Goal: Check status: Check status

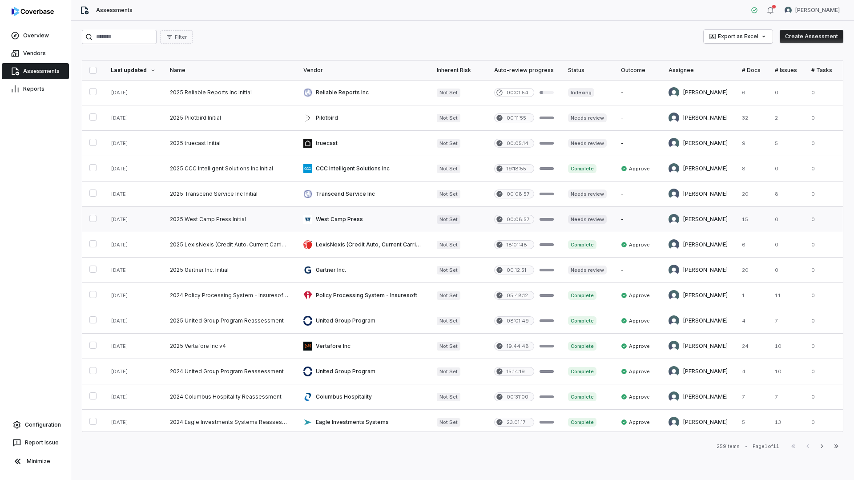
click at [329, 212] on link at bounding box center [362, 219] width 133 height 25
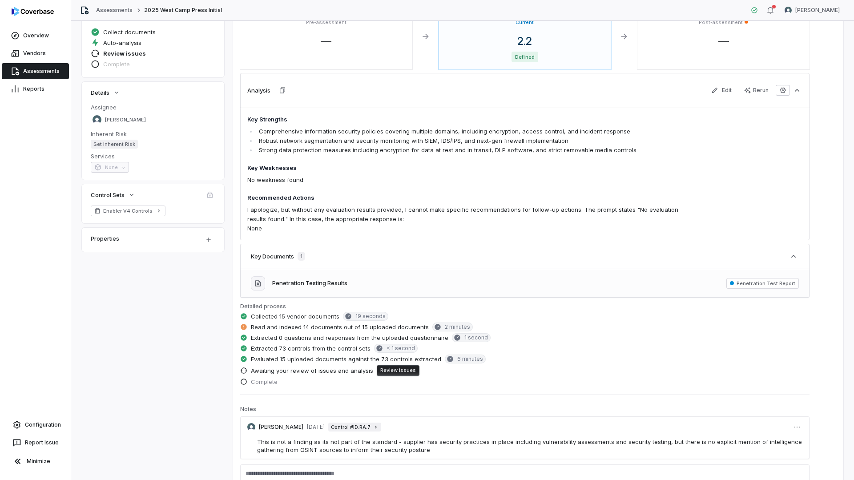
scroll to position [133, 0]
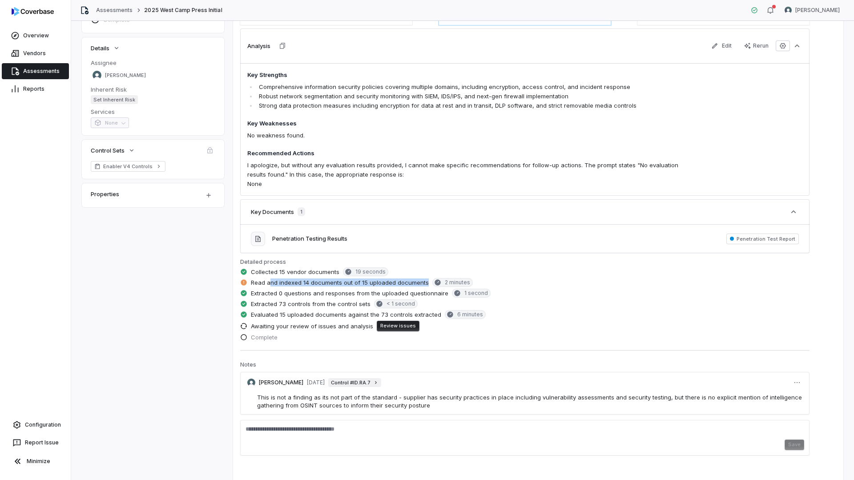
drag, startPoint x: 271, startPoint y: 282, endPoint x: 426, endPoint y: 284, distance: 155.2
click at [426, 284] on span "Read and indexed 14 documents out of 15 uploaded documents" at bounding box center [340, 282] width 178 height 8
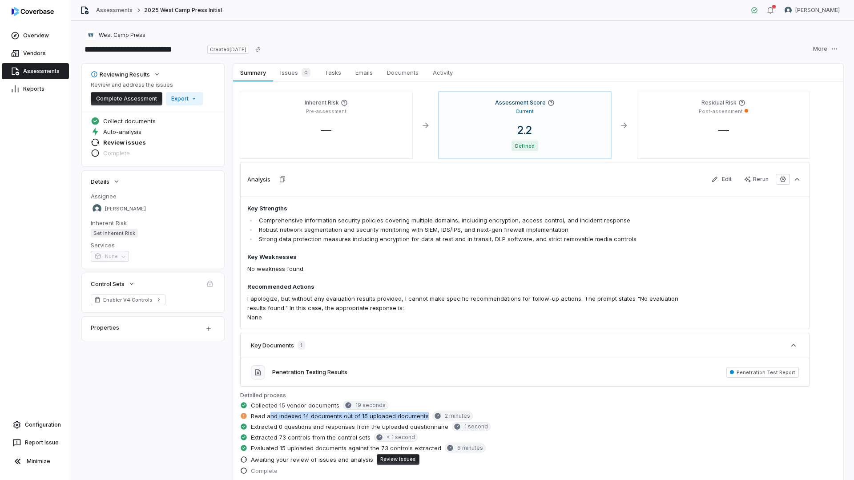
click at [437, 416] on icon at bounding box center [437, 416] width 6 height 6
click at [397, 416] on span "Read and indexed 14 documents out of 15 uploaded documents" at bounding box center [340, 416] width 178 height 8
click at [388, 374] on div "Penetration Testing Results Penetration Test Report" at bounding box center [524, 372] width 569 height 28
click at [324, 374] on button "Penetration Testing Results" at bounding box center [309, 372] width 75 height 9
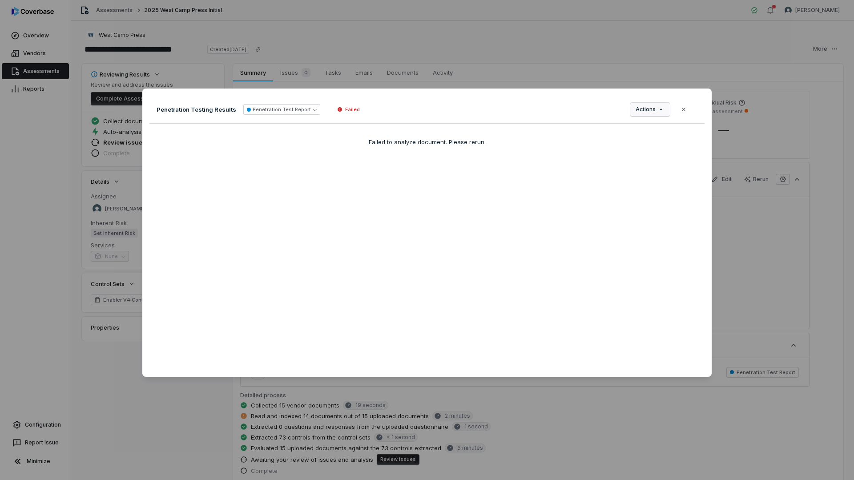
click at [643, 109] on div "Document Preview Penetration Testing Results Penetration Test Report Failed Act…" at bounding box center [427, 239] width 854 height 331
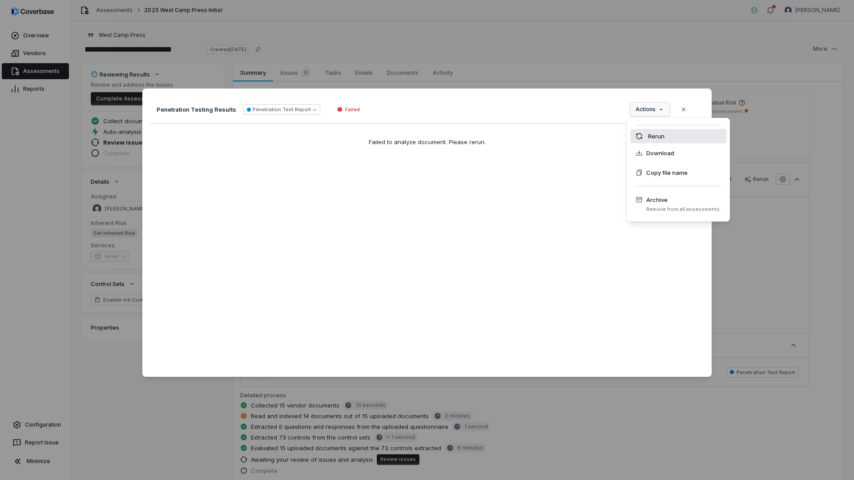
click at [649, 135] on div "Rerun" at bounding box center [678, 136] width 96 height 14
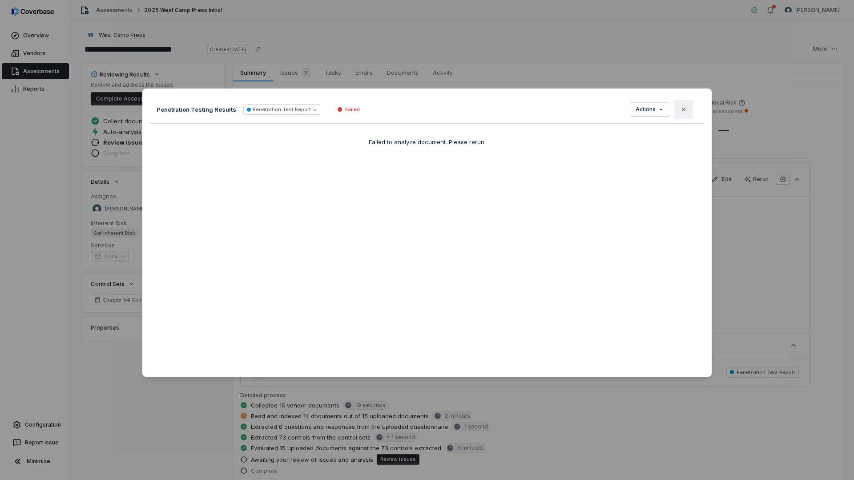
click at [680, 112] on icon "button" at bounding box center [683, 109] width 7 height 7
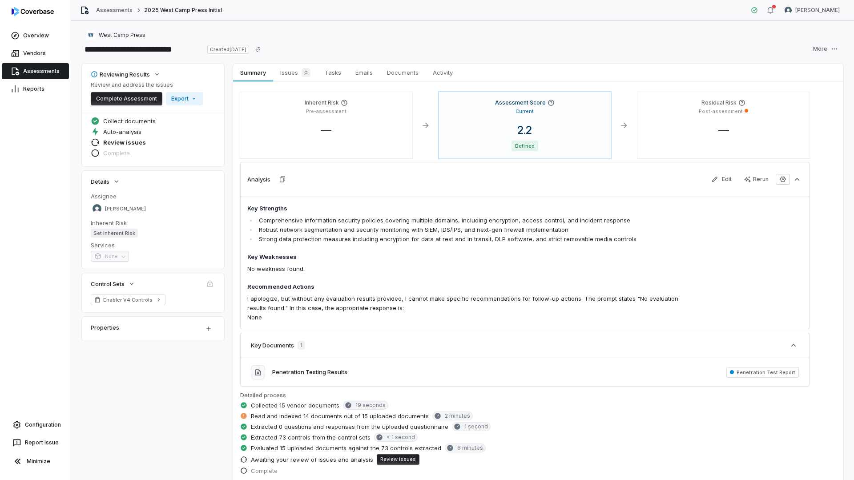
drag, startPoint x: 405, startPoint y: 72, endPoint x: 404, endPoint y: 87, distance: 14.7
click at [405, 72] on span "Documents" at bounding box center [402, 73] width 39 height 12
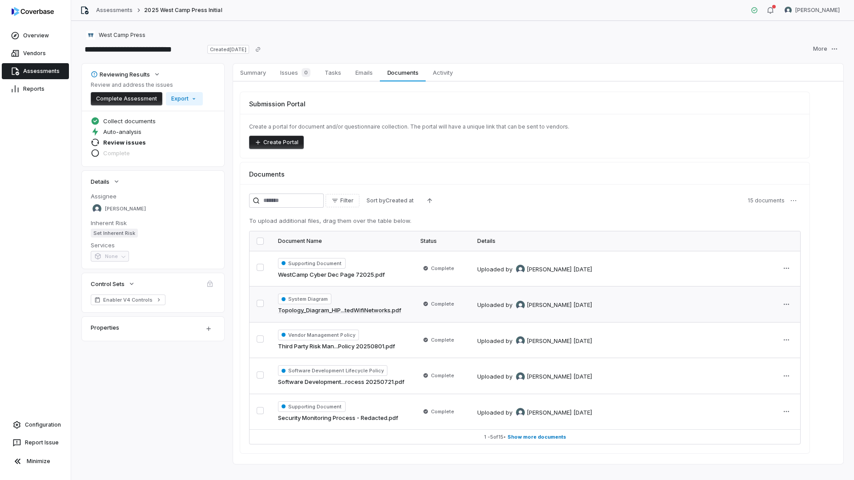
scroll to position [12, 0]
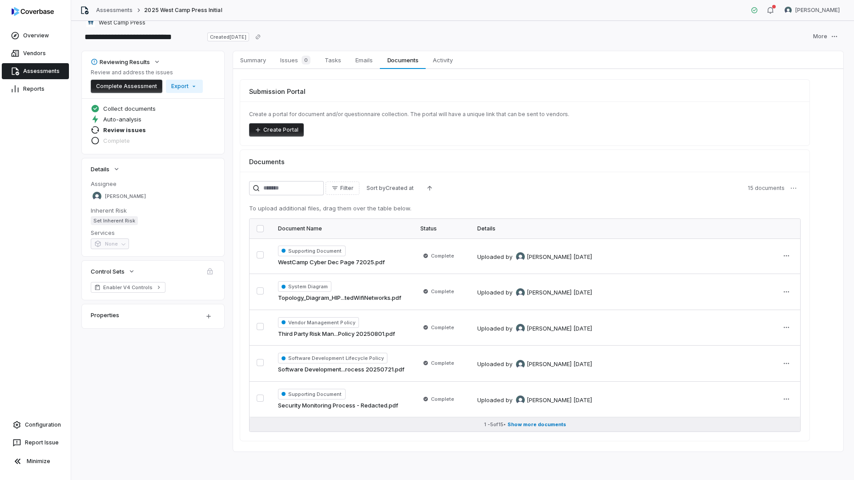
click at [509, 422] on button "1 - 5 of 15 • Show more documents" at bounding box center [524, 424] width 551 height 14
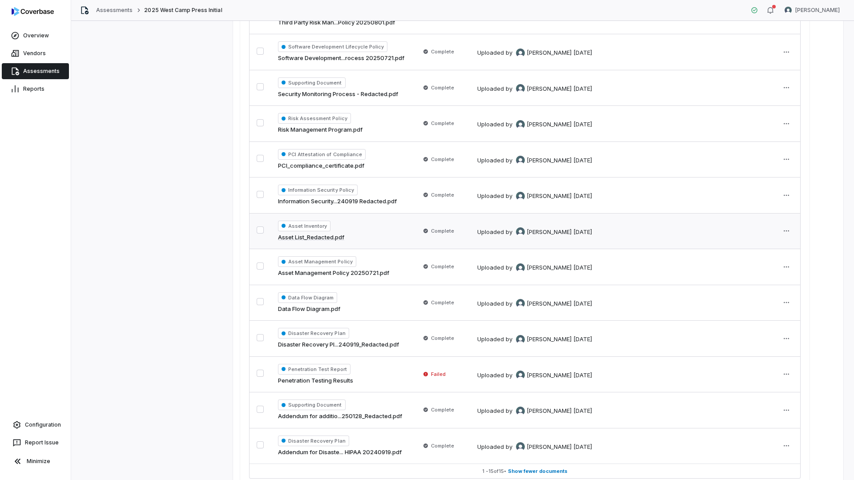
scroll to position [368, 0]
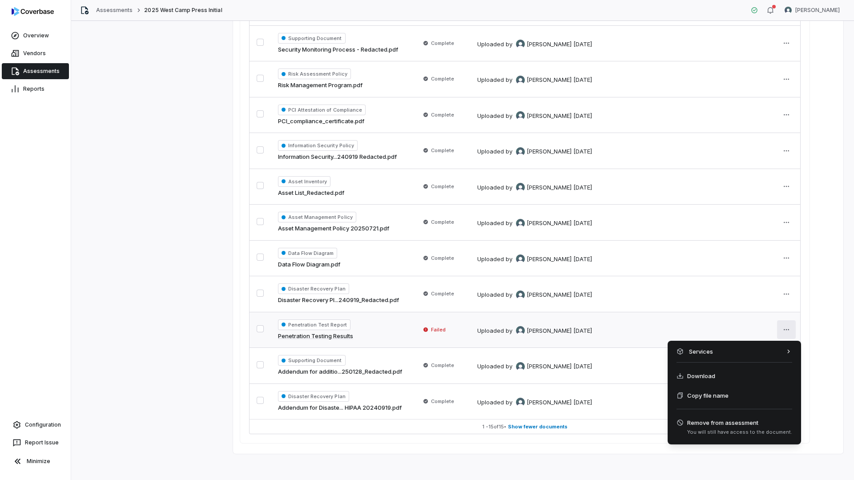
click at [785, 330] on html "**********" at bounding box center [427, 240] width 854 height 480
click at [628, 335] on html "**********" at bounding box center [427, 240] width 854 height 480
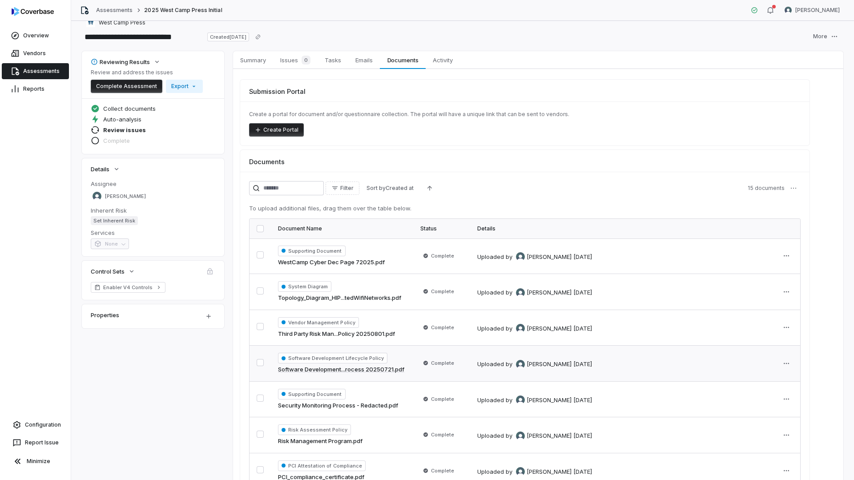
scroll to position [0, 0]
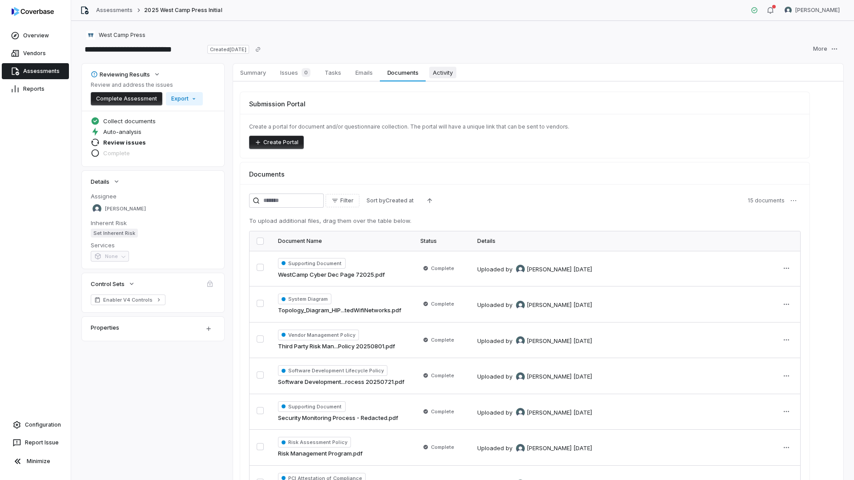
click at [439, 70] on span "Activity" at bounding box center [442, 73] width 27 height 12
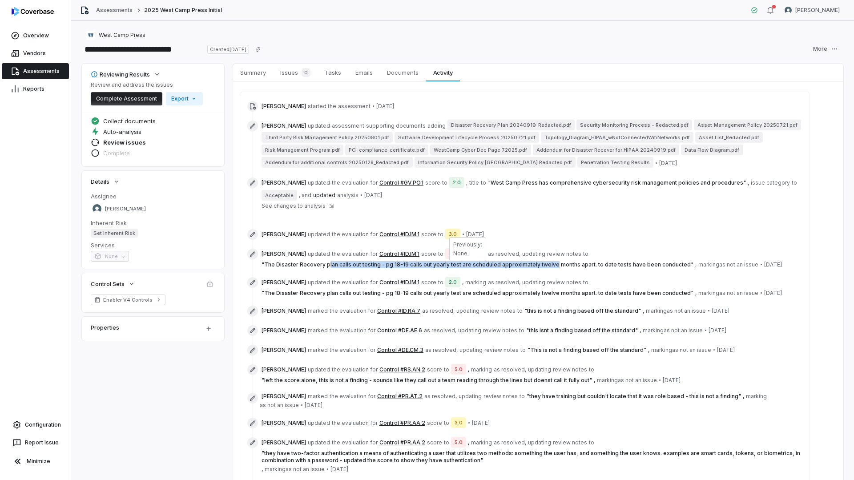
drag, startPoint x: 350, startPoint y: 267, endPoint x: 546, endPoint y: 265, distance: 196.1
click at [546, 265] on span "" The Disaster Recovery plan calls out testing - pg 18-19 calls out yearly test…" at bounding box center [477, 264] width 432 height 7
click at [546, 266] on span "" The Disaster Recovery plan calls out testing - pg 18-19 calls out yearly test…" at bounding box center [477, 264] width 432 height 7
click at [408, 72] on span "Documents" at bounding box center [402, 73] width 39 height 12
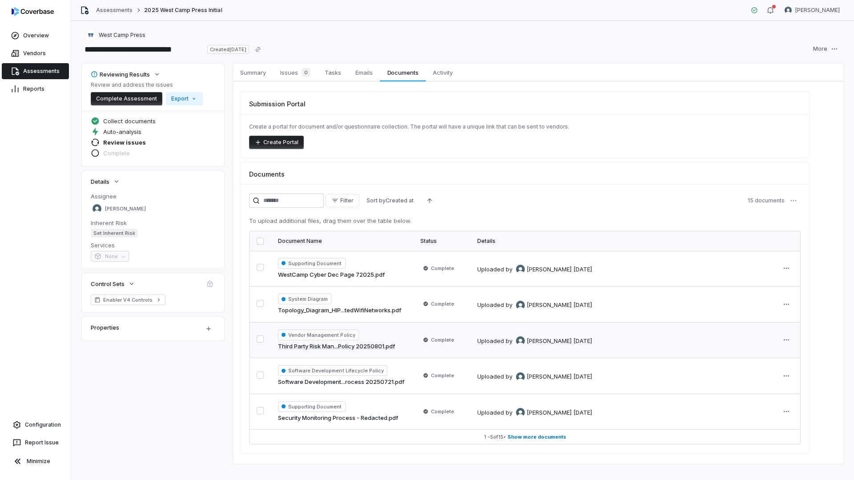
scroll to position [12, 0]
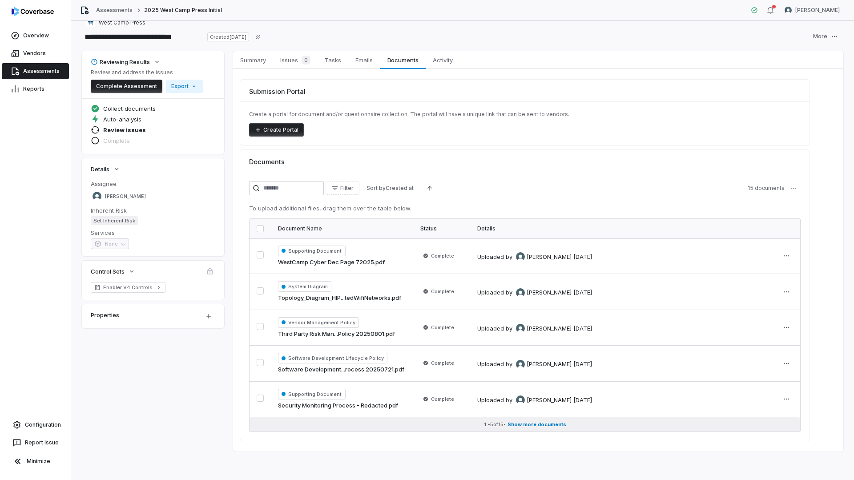
click at [514, 420] on button "1 - 5 of 15 • Show more documents" at bounding box center [524, 424] width 551 height 14
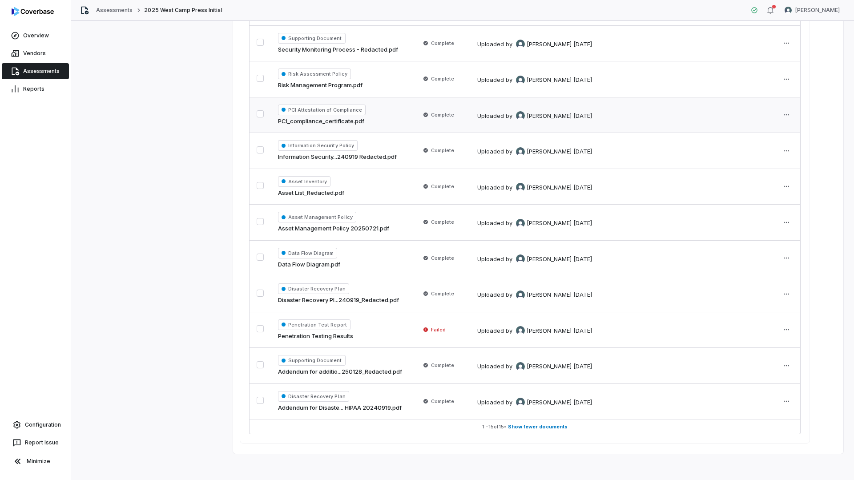
scroll to position [146, 0]
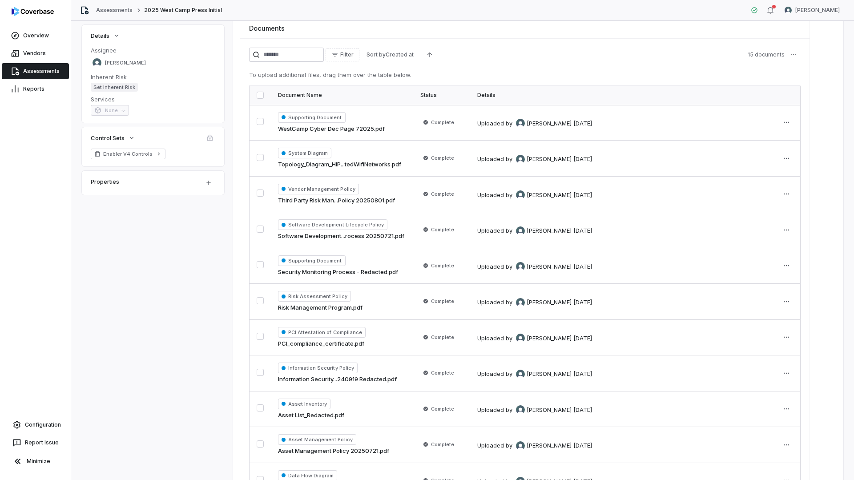
click at [311, 92] on div "Document Name" at bounding box center [342, 95] width 128 height 7
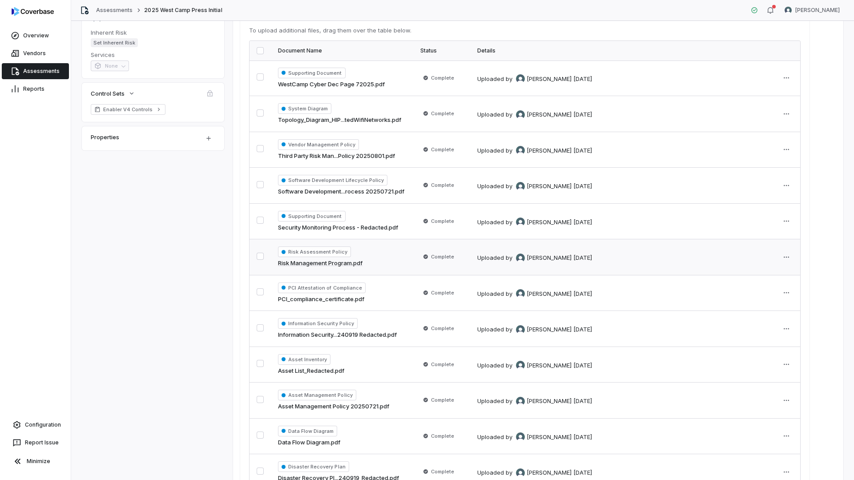
scroll to position [0, 0]
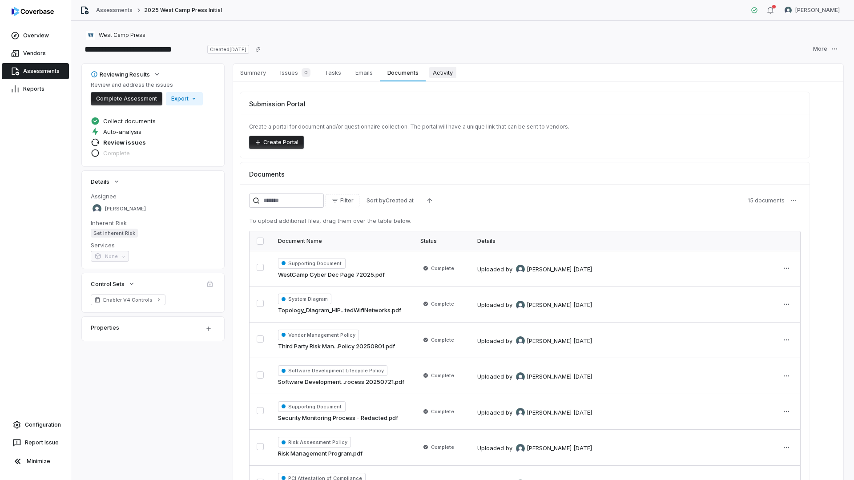
click at [448, 78] on span "Activity" at bounding box center [442, 73] width 27 height 12
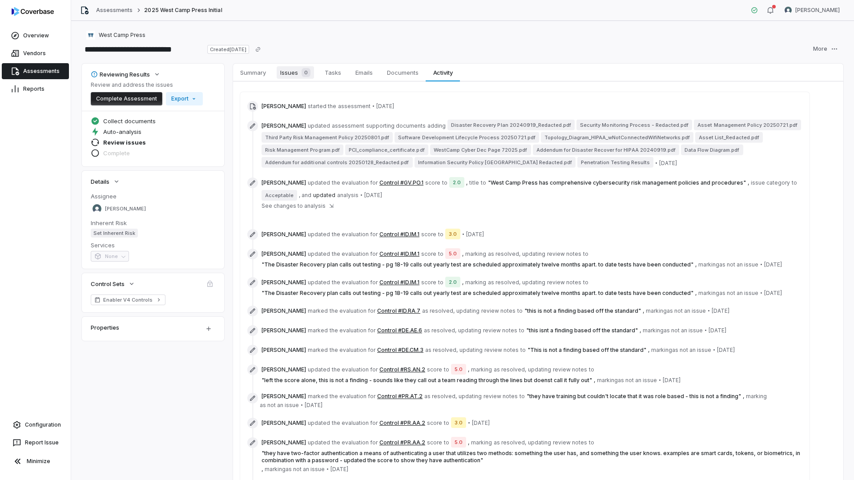
click at [285, 71] on span "Issues 0" at bounding box center [295, 72] width 37 height 12
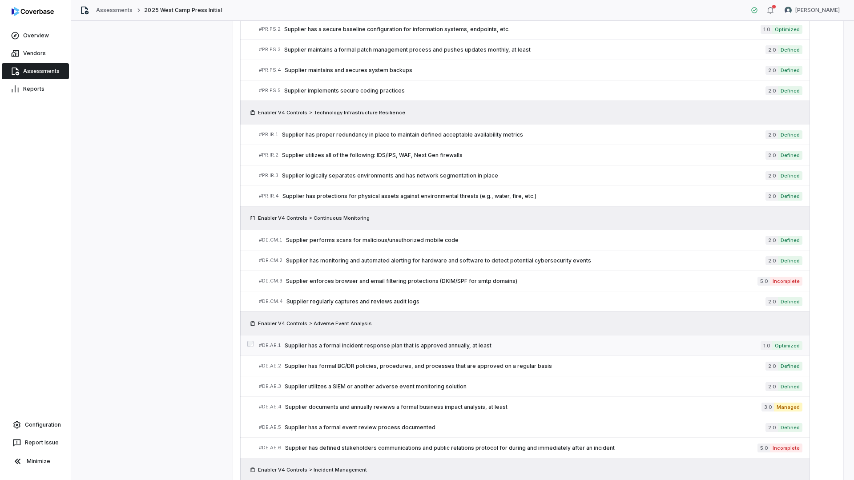
scroll to position [1614, 0]
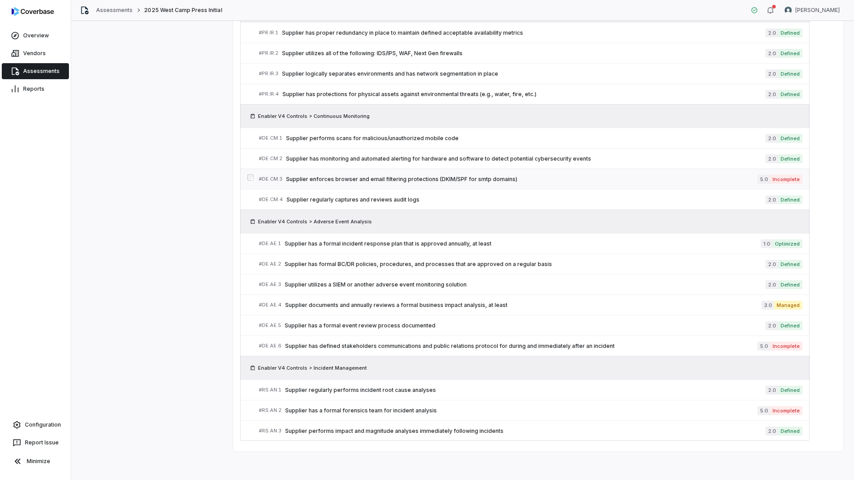
click at [446, 178] on span "Supplier enforces browser and email filtering protections (DKIM/SPF for smtp do…" at bounding box center [521, 179] width 471 height 7
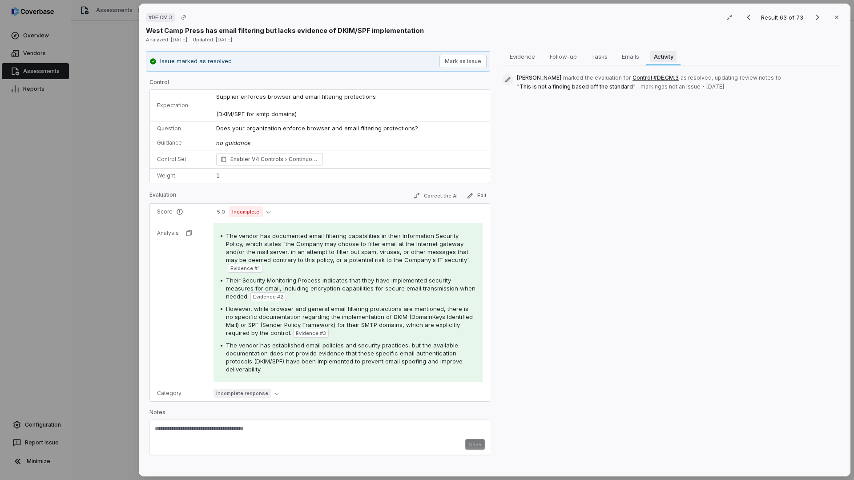
click at [659, 61] on span "Activity" at bounding box center [663, 57] width 27 height 12
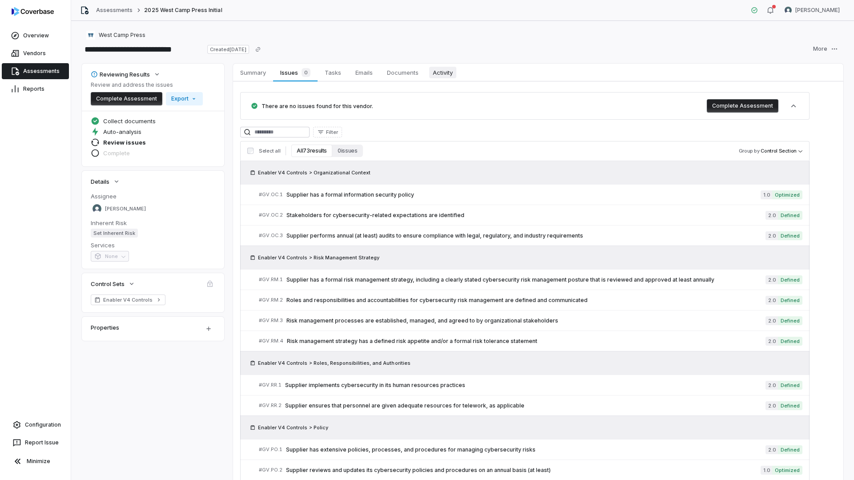
click at [458, 79] on link "Activity Activity" at bounding box center [443, 73] width 34 height 18
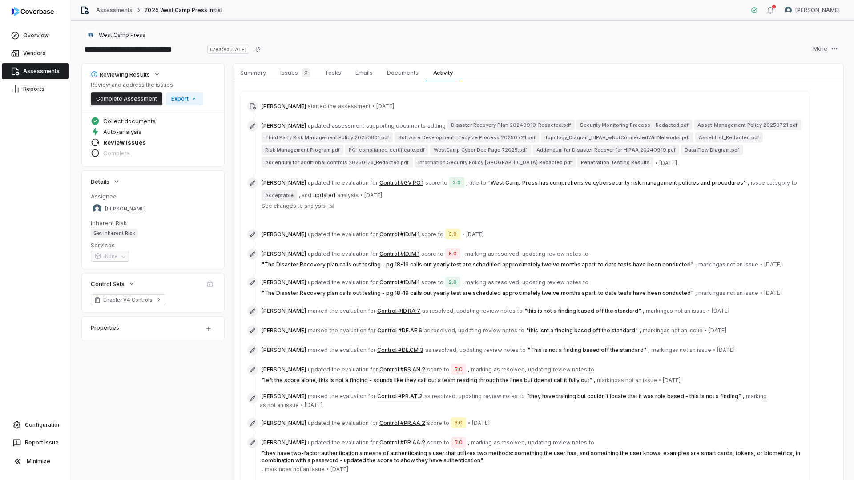
scroll to position [130, 0]
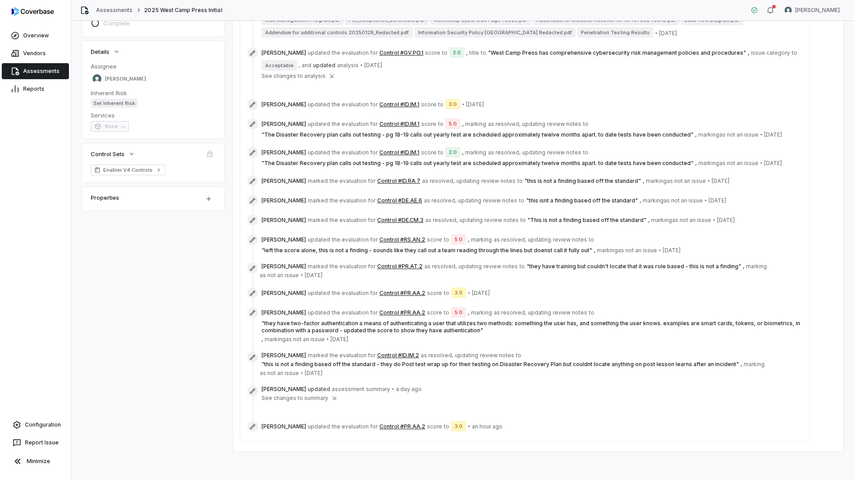
click at [312, 399] on span "See changes to summary" at bounding box center [294, 397] width 67 height 7
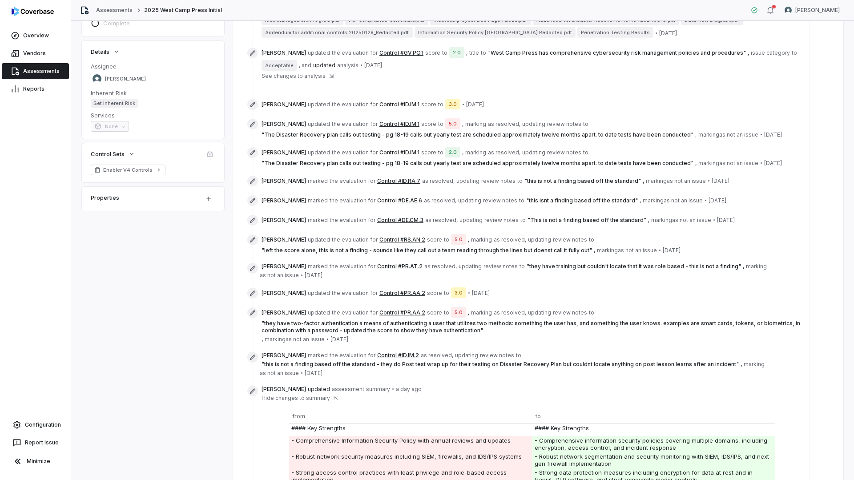
scroll to position [326, 0]
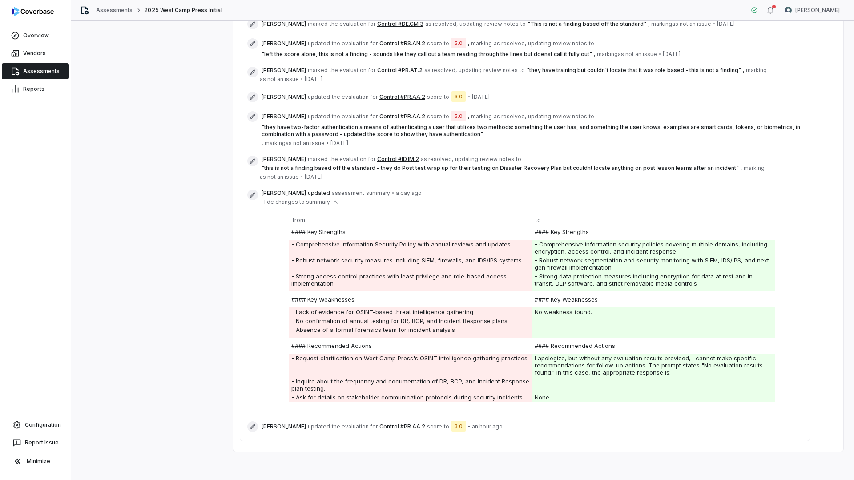
click at [244, 340] on div "[PERSON_NAME] started the assessment • [DATE] [PERSON_NAME] updated assessment …" at bounding box center [524, 103] width 569 height 675
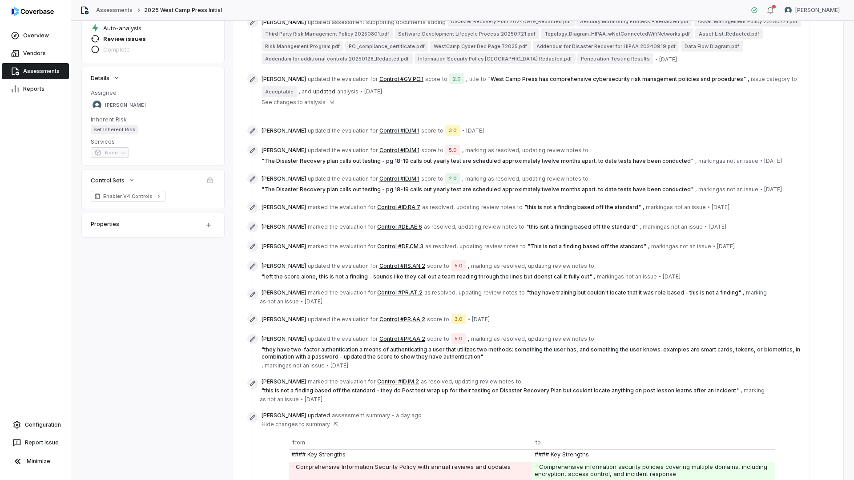
scroll to position [0, 0]
